Goal: Information Seeking & Learning: Learn about a topic

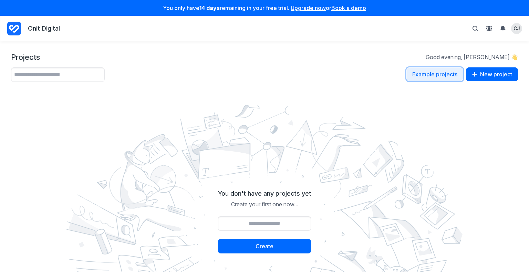
click at [435, 75] on button "Example projects" at bounding box center [434, 74] width 57 height 14
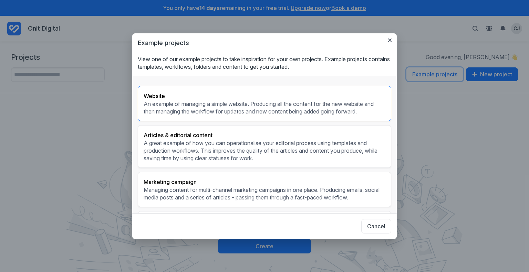
scroll to position [18, 0]
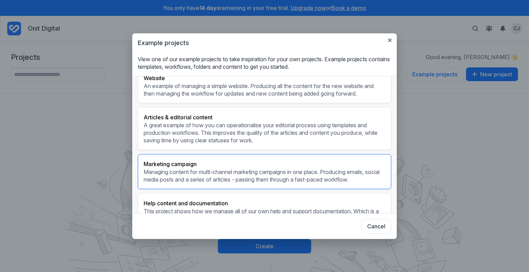
click at [316, 173] on p "Managing content for multi-channel marketing campaigns in one place. Producing …" at bounding box center [265, 175] width 242 height 15
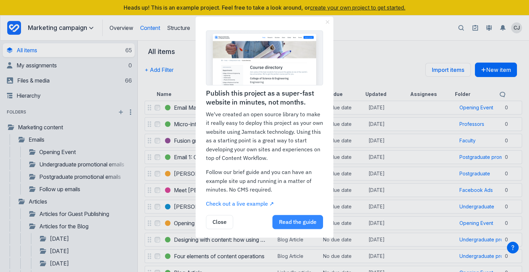
click at [302, 222] on link "Read the guide" at bounding box center [297, 223] width 51 height 14
click at [325, 18] on link "×" at bounding box center [328, 22] width 8 height 11
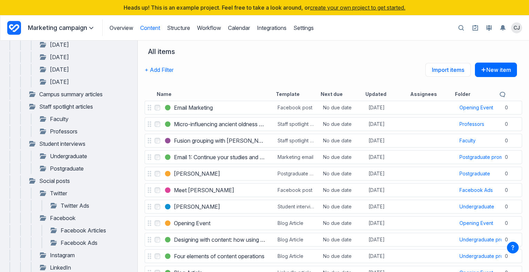
scroll to position [261, 0]
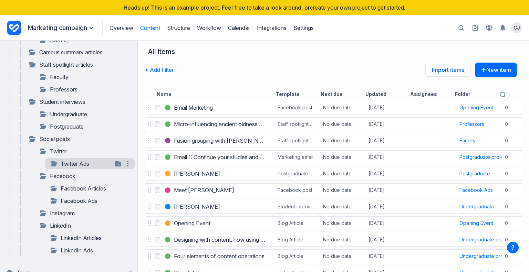
click at [70, 161] on link "Twitter Ads" at bounding box center [81, 164] width 63 height 8
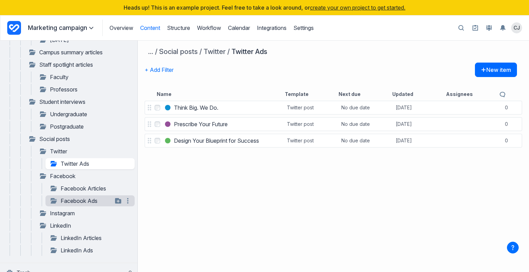
click at [92, 199] on link "Facebook Ads" at bounding box center [81, 201] width 63 height 8
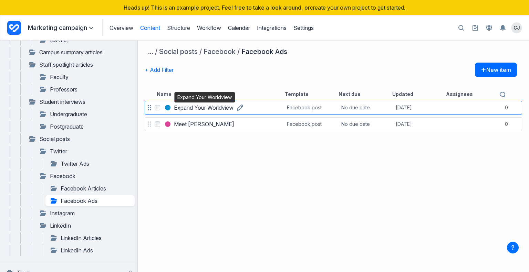
click at [201, 112] on h3 "Expand Your Worldview" at bounding box center [204, 108] width 60 height 8
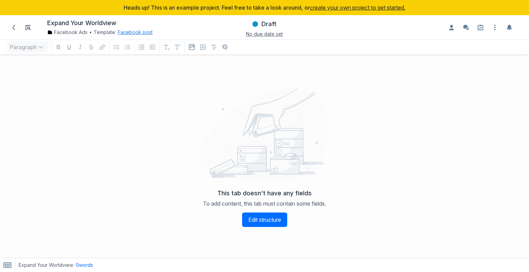
click at [141, 32] on button "Facebook post" at bounding box center [135, 32] width 35 height 7
click at [358, 202] on div "This tab doesn't have any fields To add content, this tab must contain some fie…" at bounding box center [264, 208] width 521 height 45
click at [65, 31] on link "Facebook Ads" at bounding box center [67, 32] width 40 height 7
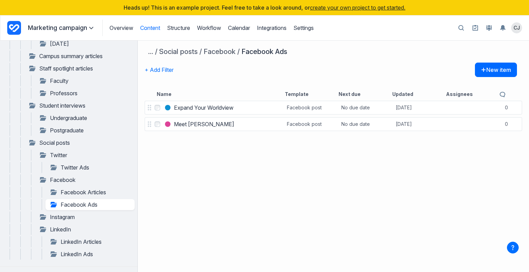
scroll to position [258, 0]
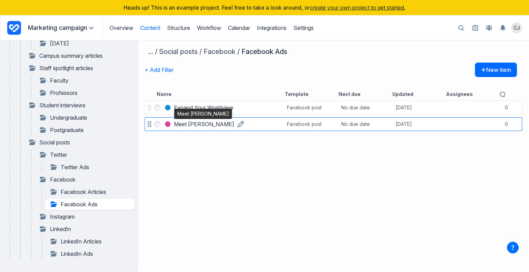
click at [203, 125] on h3 "Meet [PERSON_NAME]" at bounding box center [204, 124] width 60 height 8
